Goal: Information Seeking & Learning: Learn about a topic

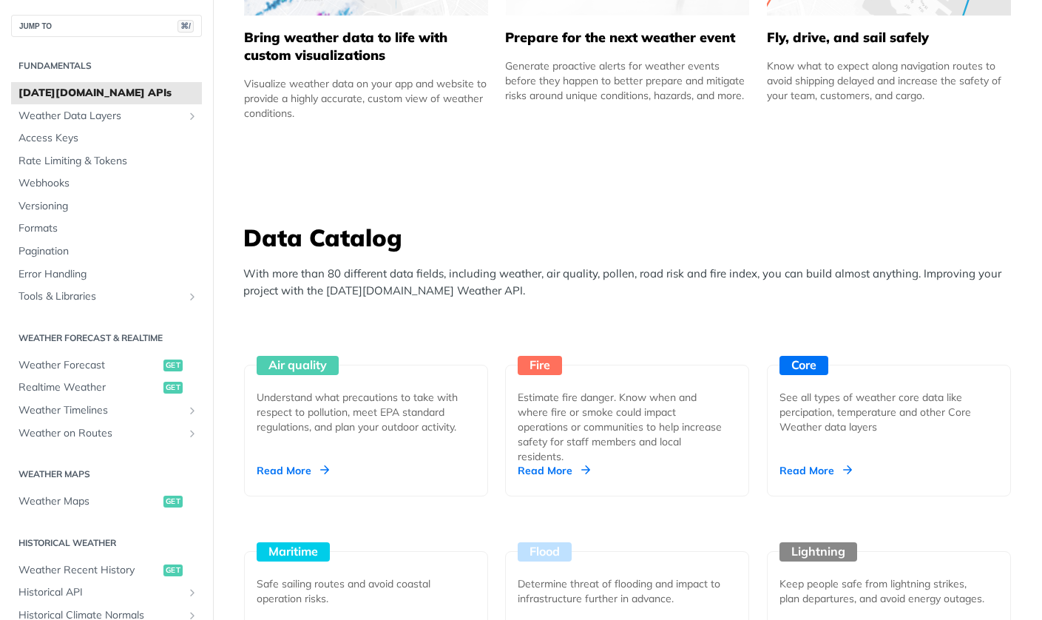
scroll to position [1053, 0]
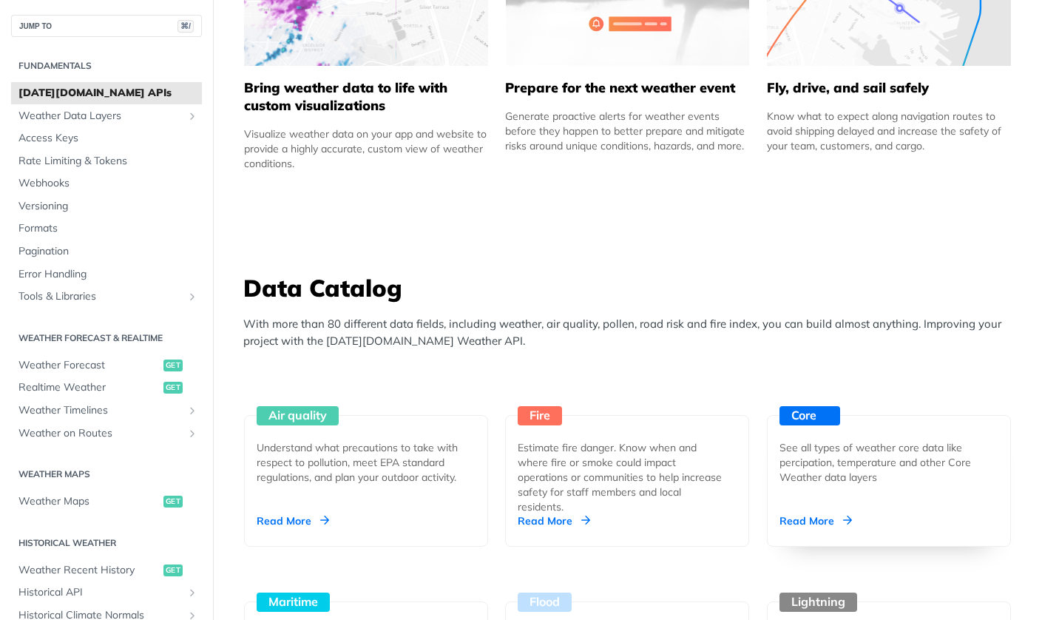
click at [836, 475] on div "See all types of weather core data like percipation, temperature and other Core…" at bounding box center [883, 462] width 207 height 44
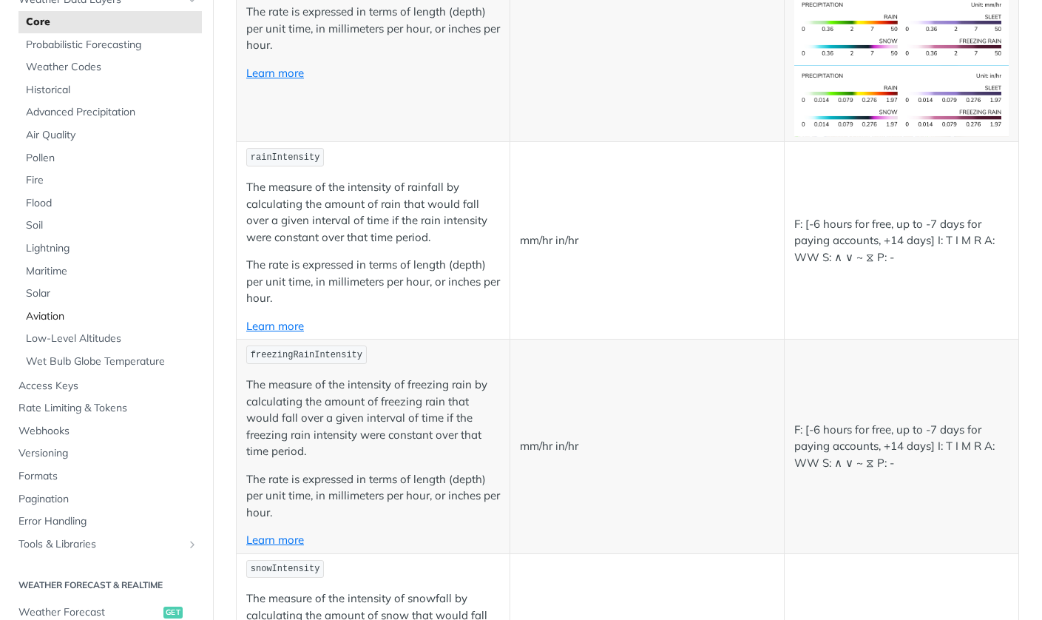
scroll to position [121, 0]
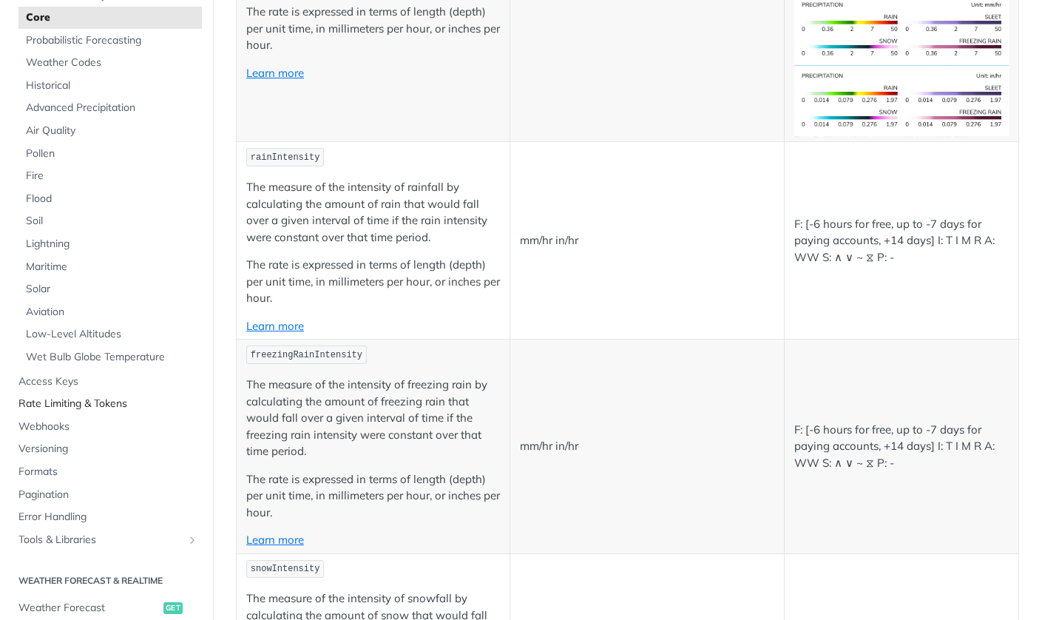
click at [61, 396] on span "Rate Limiting & Tokens" at bounding box center [108, 403] width 180 height 15
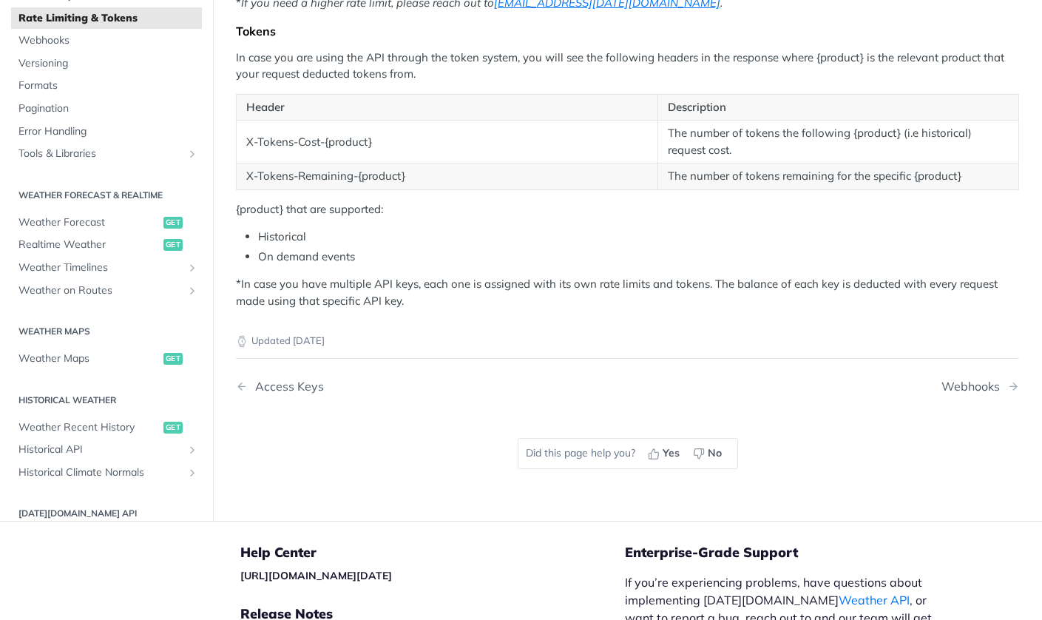
scroll to position [415, 0]
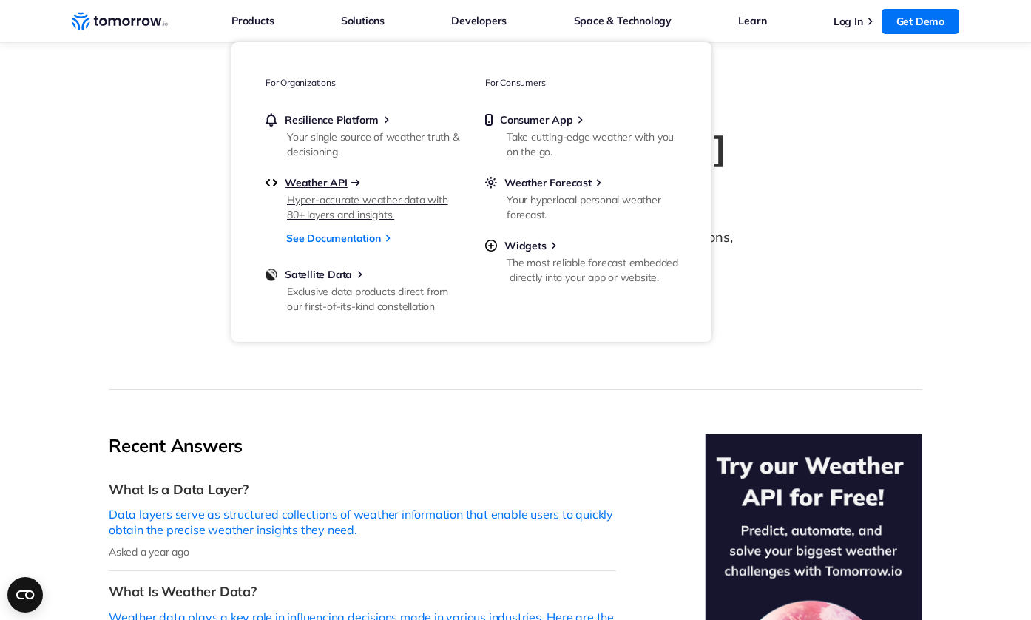
click at [300, 187] on span "Weather API" at bounding box center [316, 182] width 63 height 13
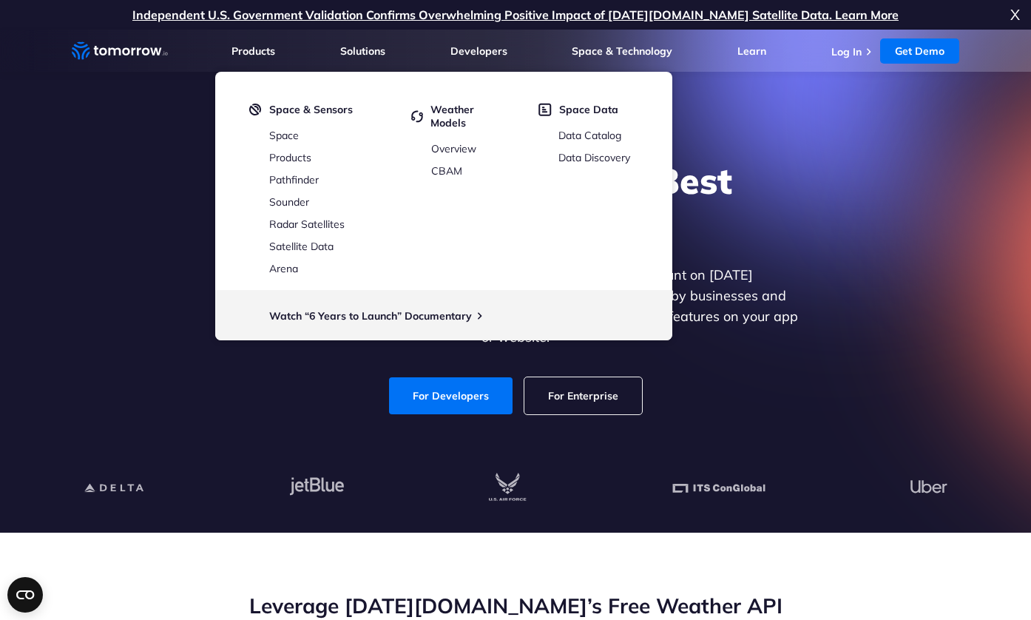
click at [186, 159] on div "Explore the World’s Best Weather API Get reliable and precise weather data thro…" at bounding box center [515, 286] width 911 height 314
